Goal: Use online tool/utility

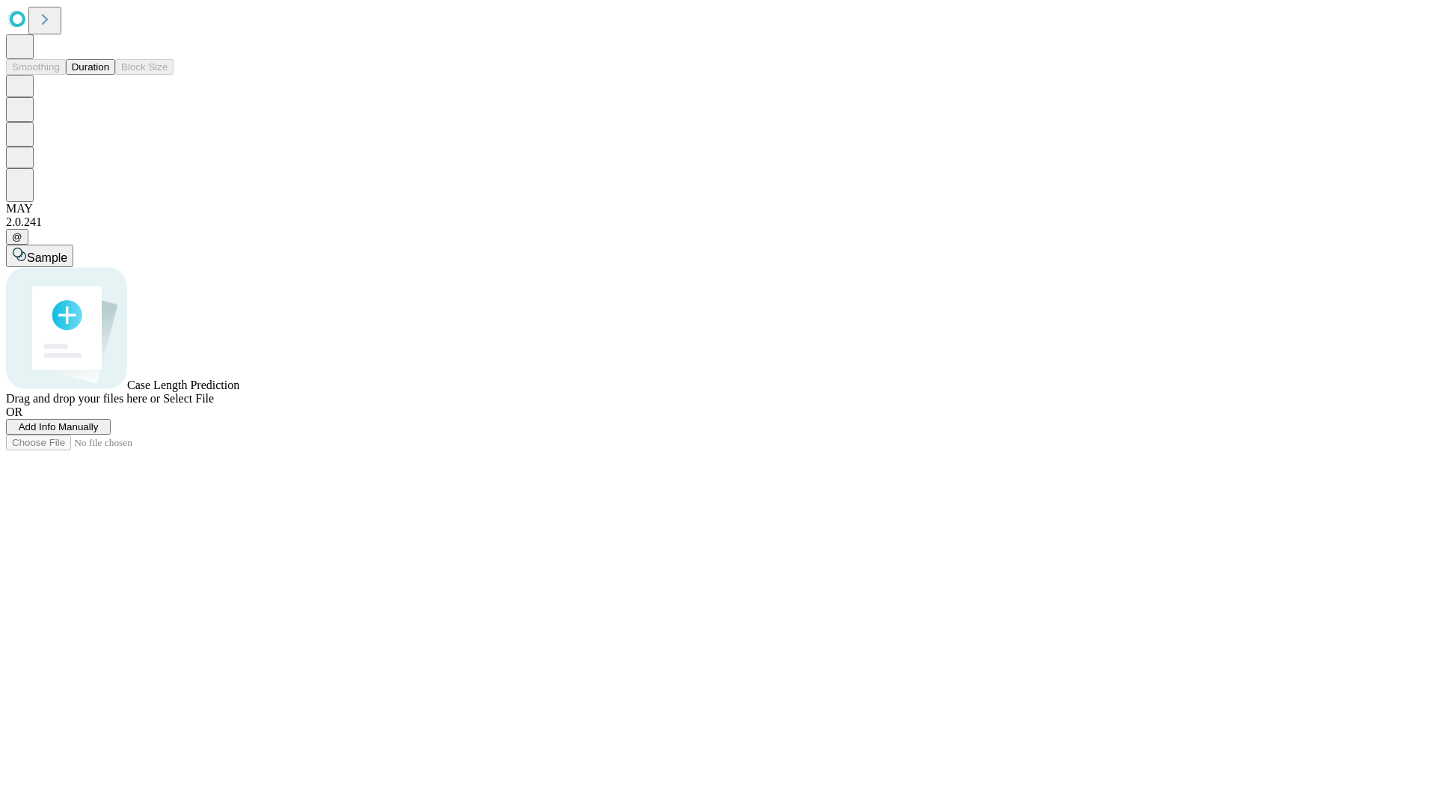
click at [99, 432] on span "Add Info Manually" at bounding box center [59, 426] width 80 height 11
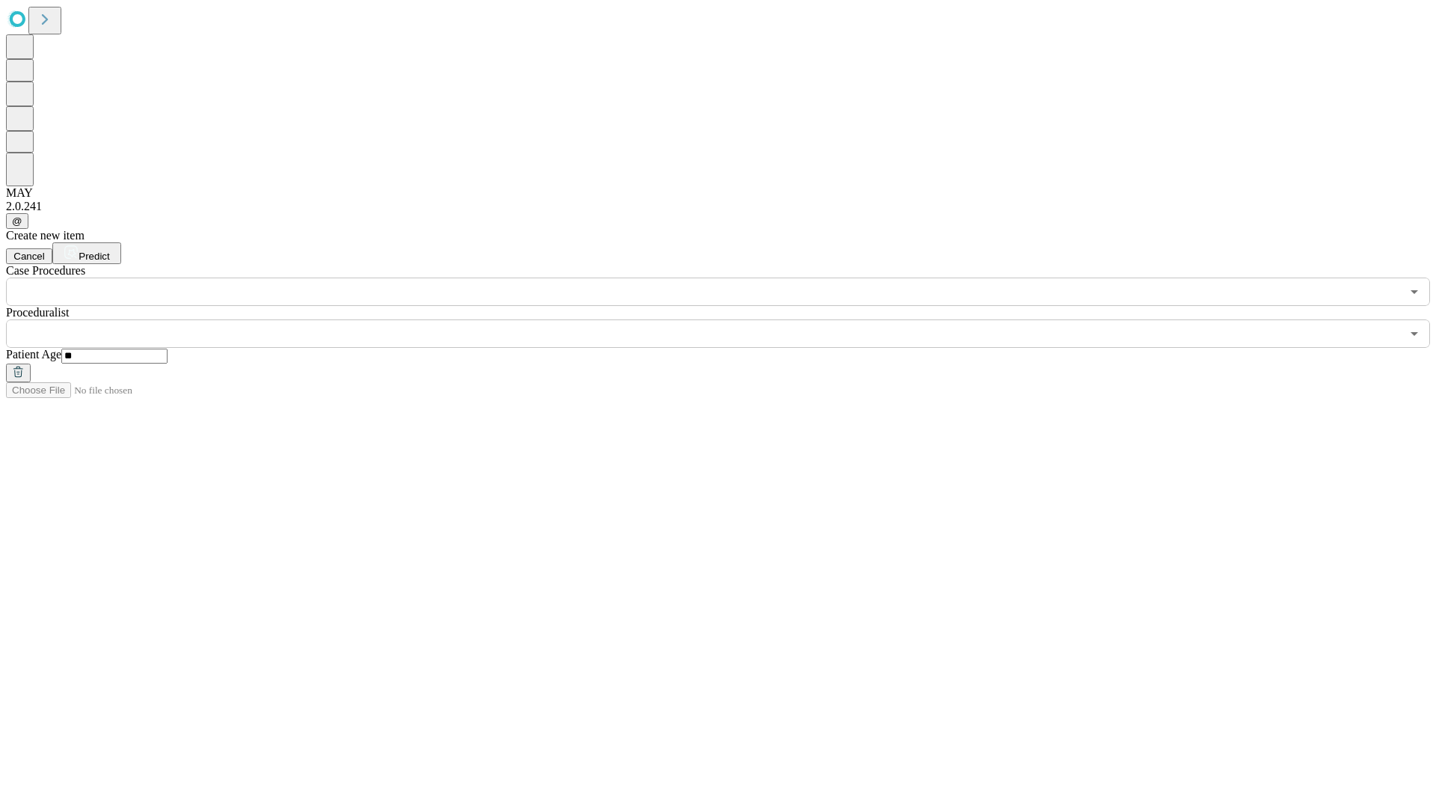
type input "**"
click at [728, 319] on input "text" at bounding box center [703, 333] width 1395 height 28
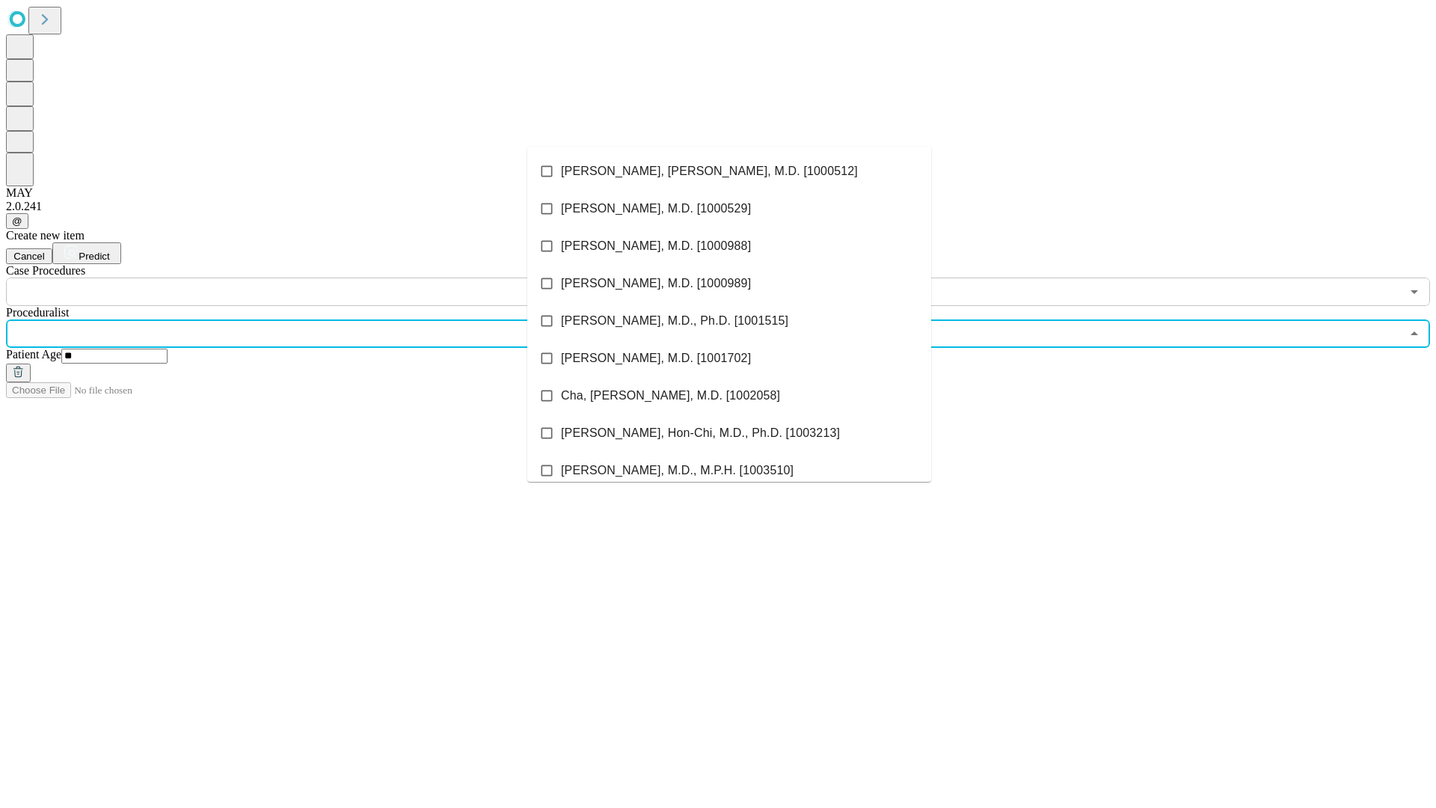
click at [729, 171] on li "[PERSON_NAME], [PERSON_NAME], M.D. [1000512]" at bounding box center [729, 171] width 404 height 37
click at [314, 277] on input "text" at bounding box center [703, 291] width 1395 height 28
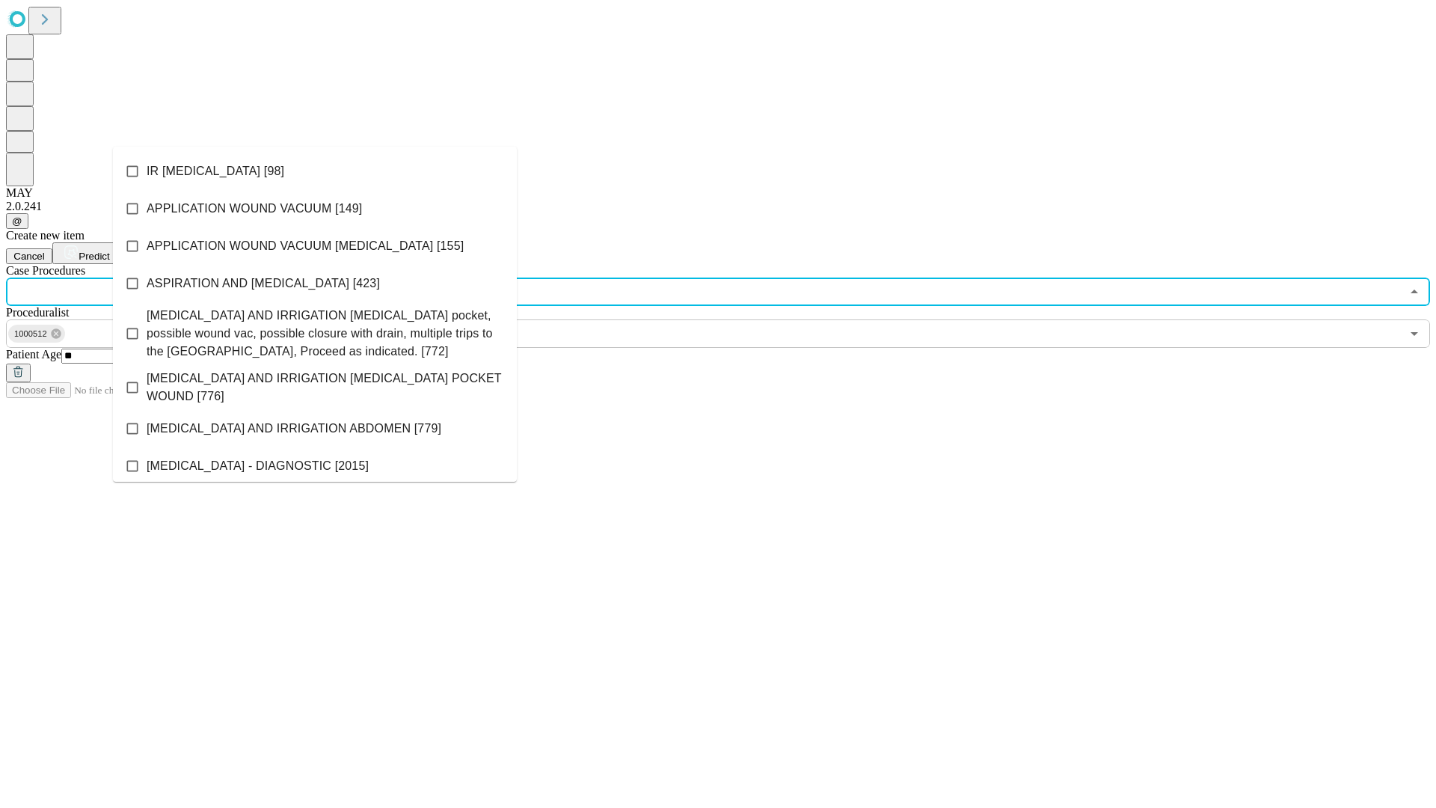
click at [315, 171] on li "IR [MEDICAL_DATA] [98]" at bounding box center [315, 171] width 404 height 37
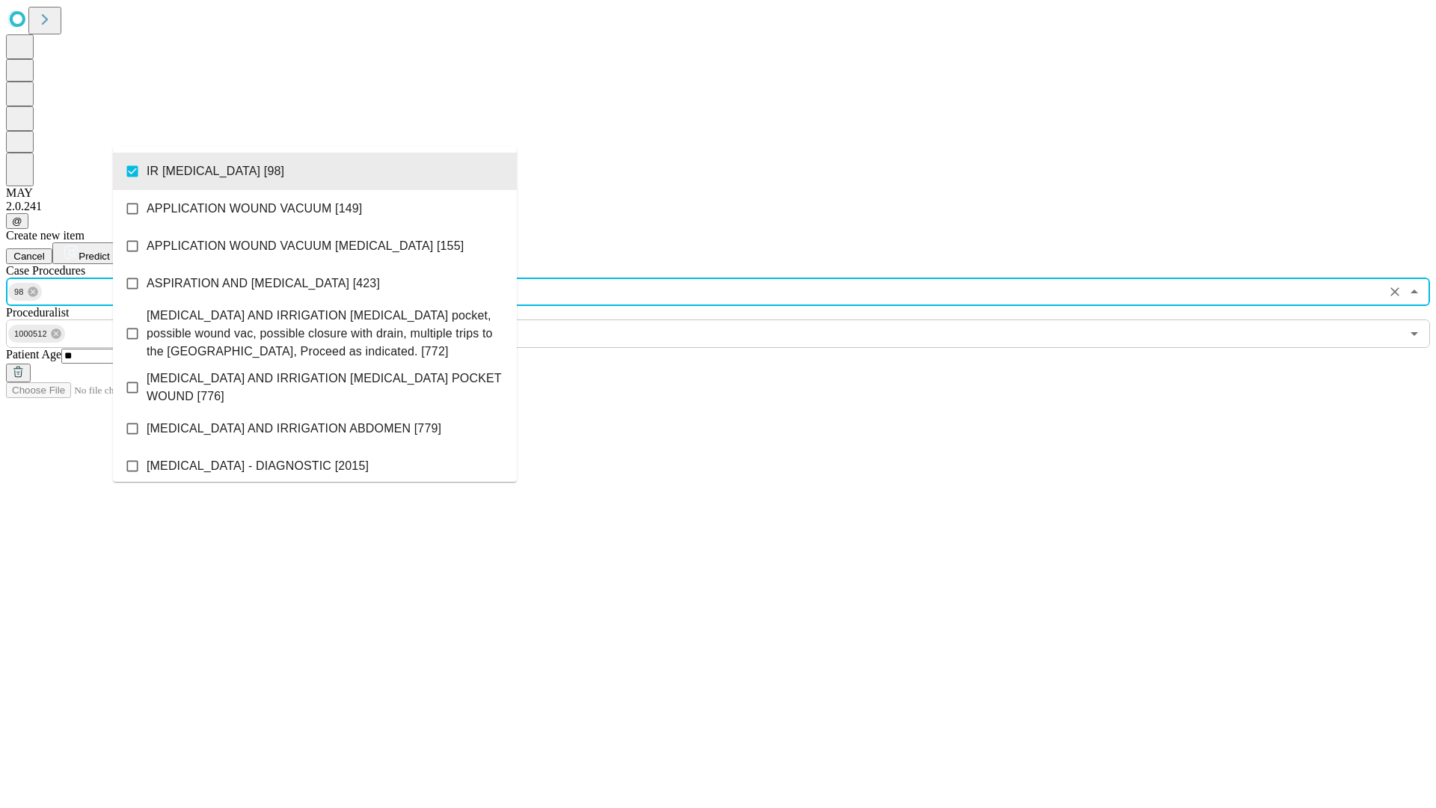
click at [109, 251] on span "Predict" at bounding box center [94, 256] width 31 height 11
